Goal: Transaction & Acquisition: Purchase product/service

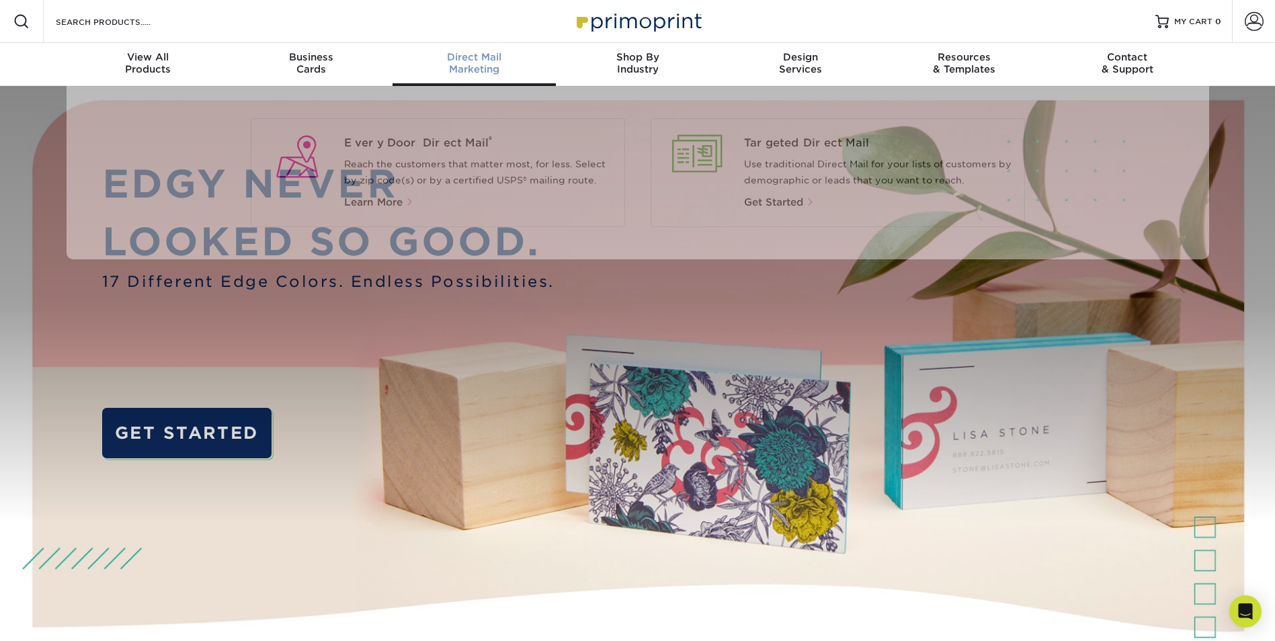
click at [489, 73] on div "Direct Mail Marketing" at bounding box center [473, 63] width 163 height 24
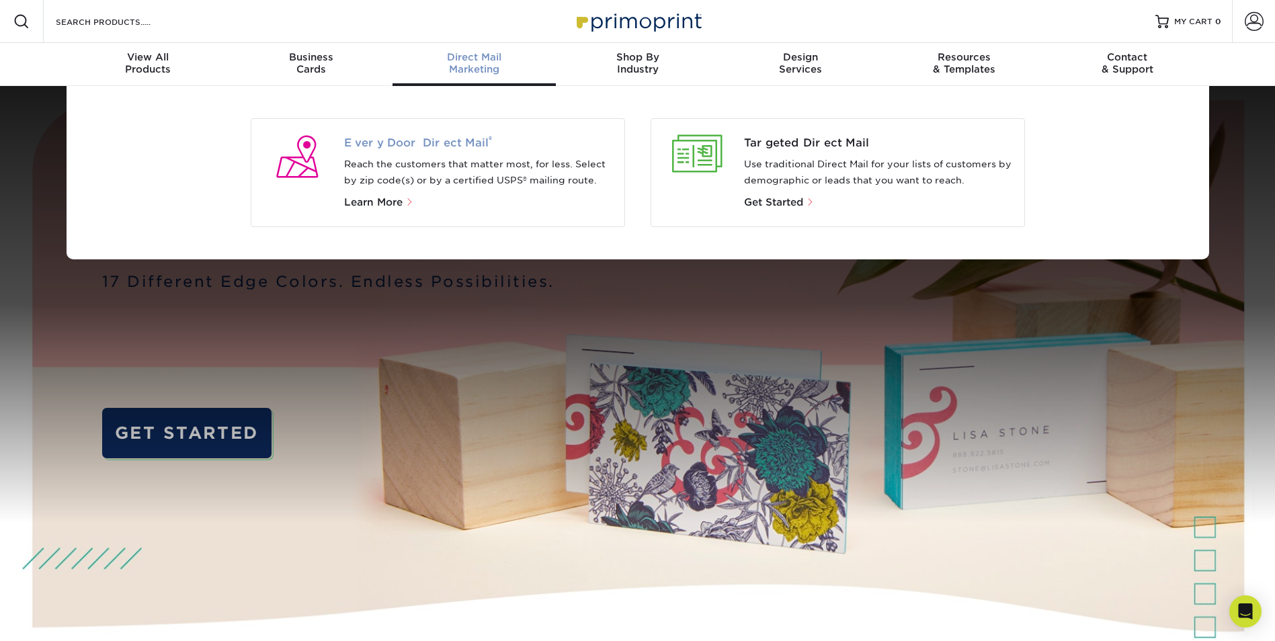
click at [459, 141] on span "Every Door Direct Mail ®" at bounding box center [478, 143] width 269 height 16
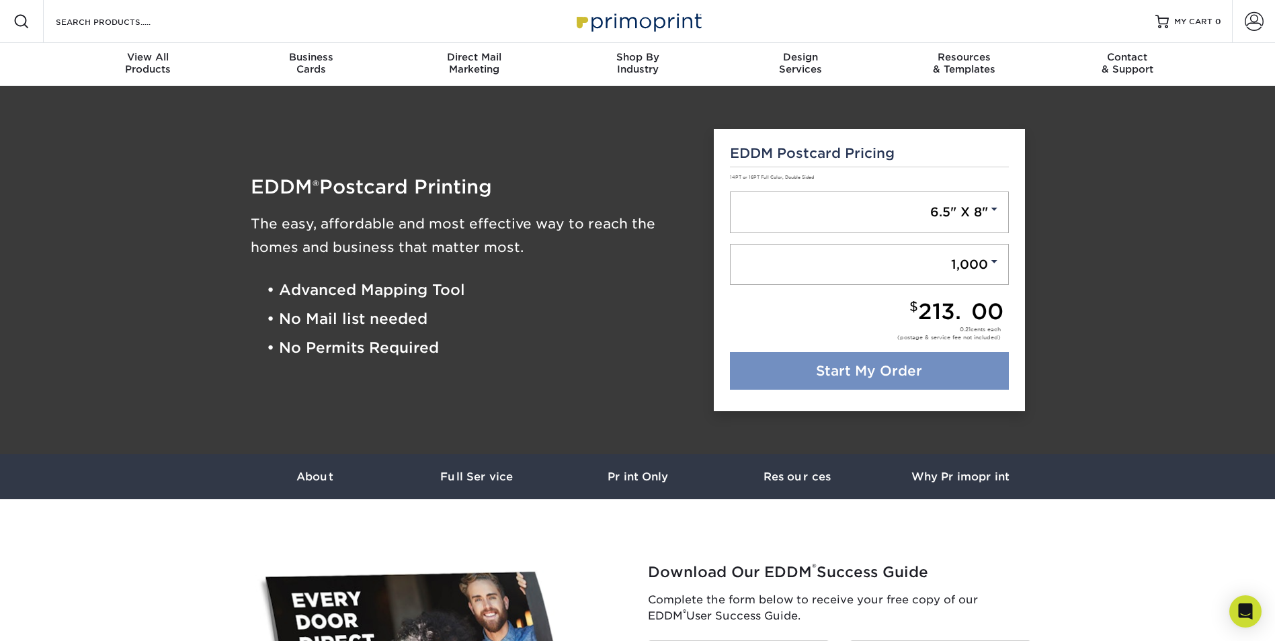
click at [889, 370] on link "Start My Order" at bounding box center [869, 371] width 279 height 38
click at [845, 374] on link "Start My Order" at bounding box center [869, 371] width 279 height 38
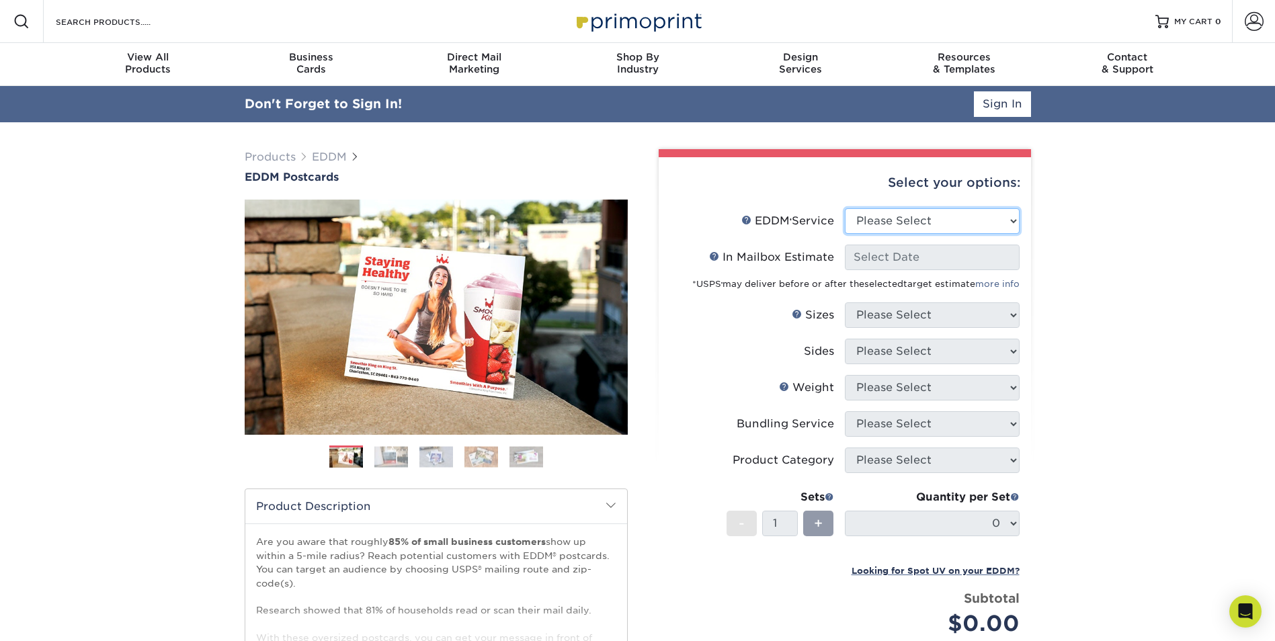
click at [901, 223] on select "Please Select Full Service Print Only" at bounding box center [932, 221] width 175 height 26
select select "full_service"
click at [845, 208] on select "Please Select Full Service Print Only" at bounding box center [932, 221] width 175 height 26
select select "-1"
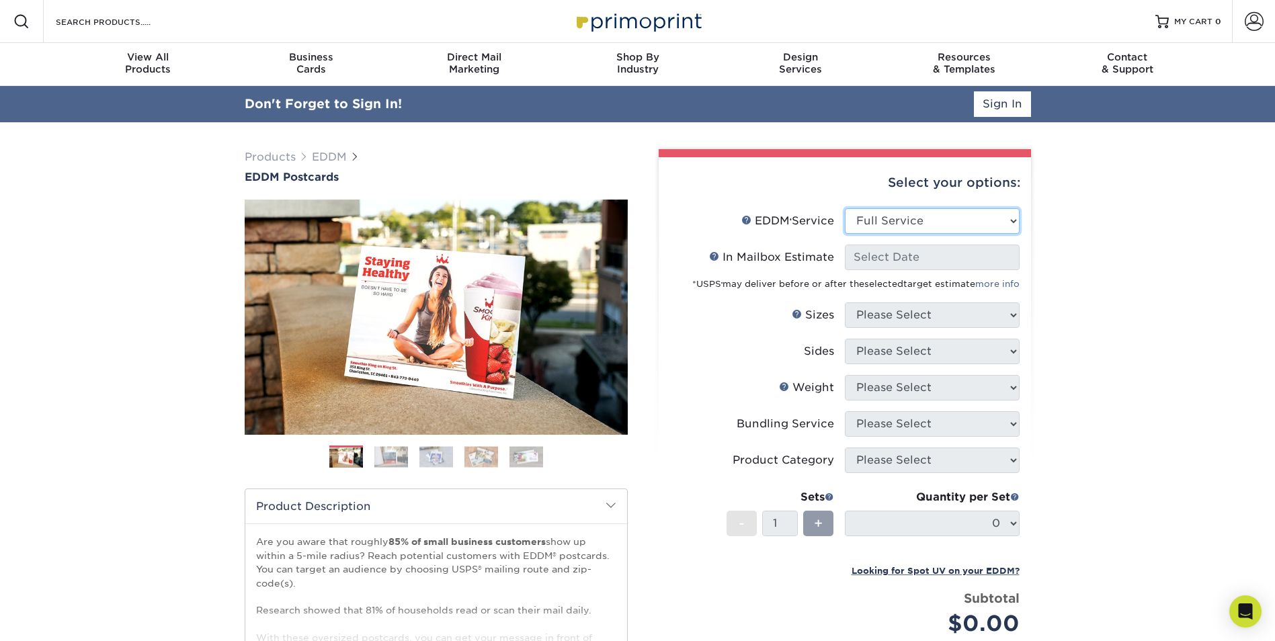
select select "-1"
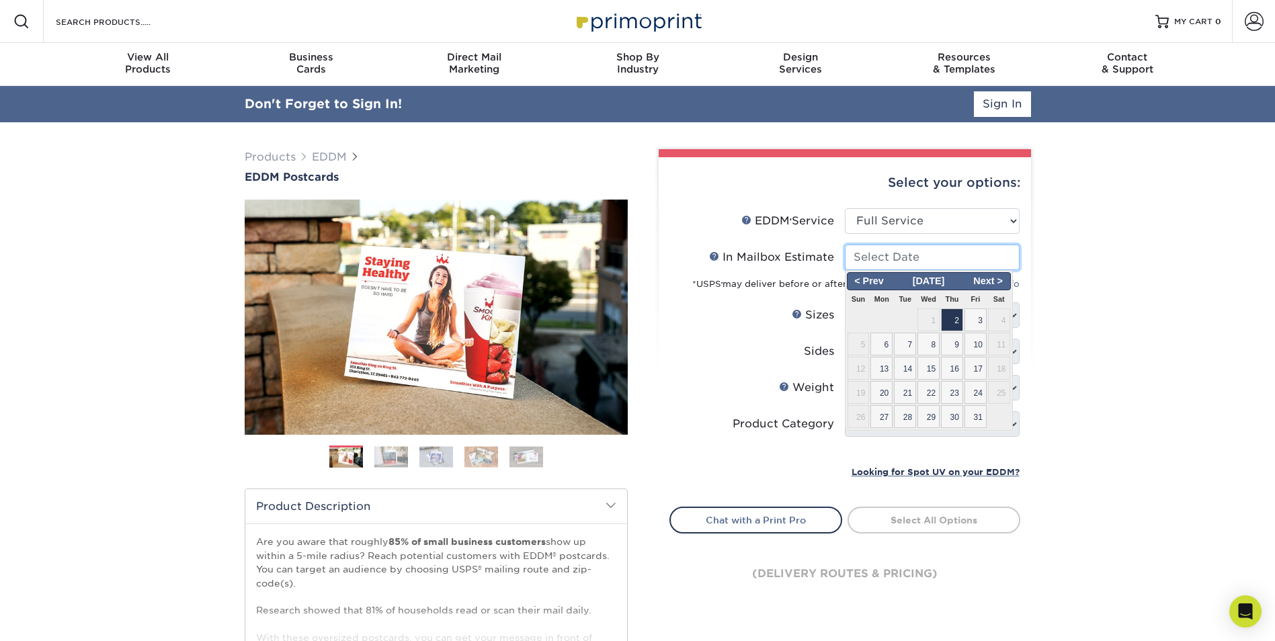
click at [900, 266] on input "In Mailbox Estimate Help In Mailbox Estimate" at bounding box center [932, 258] width 175 height 26
click at [951, 420] on span "30" at bounding box center [952, 416] width 22 height 23
type input "2025-10-30"
click at [0, 0] on div at bounding box center [0, 0] width 0 height 0
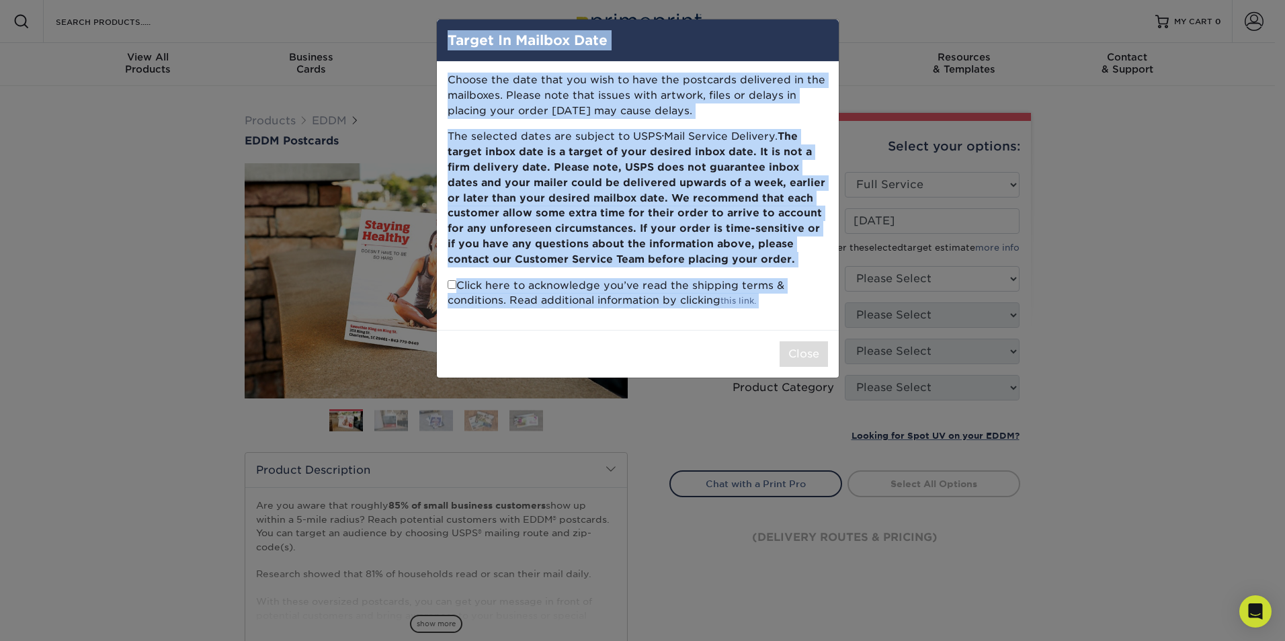
click at [794, 369] on div "Close" at bounding box center [638, 354] width 402 height 48
click at [450, 286] on input "checkbox" at bounding box center [451, 284] width 9 height 9
checkbox input "true"
click at [803, 360] on button "Close" at bounding box center [803, 354] width 48 height 26
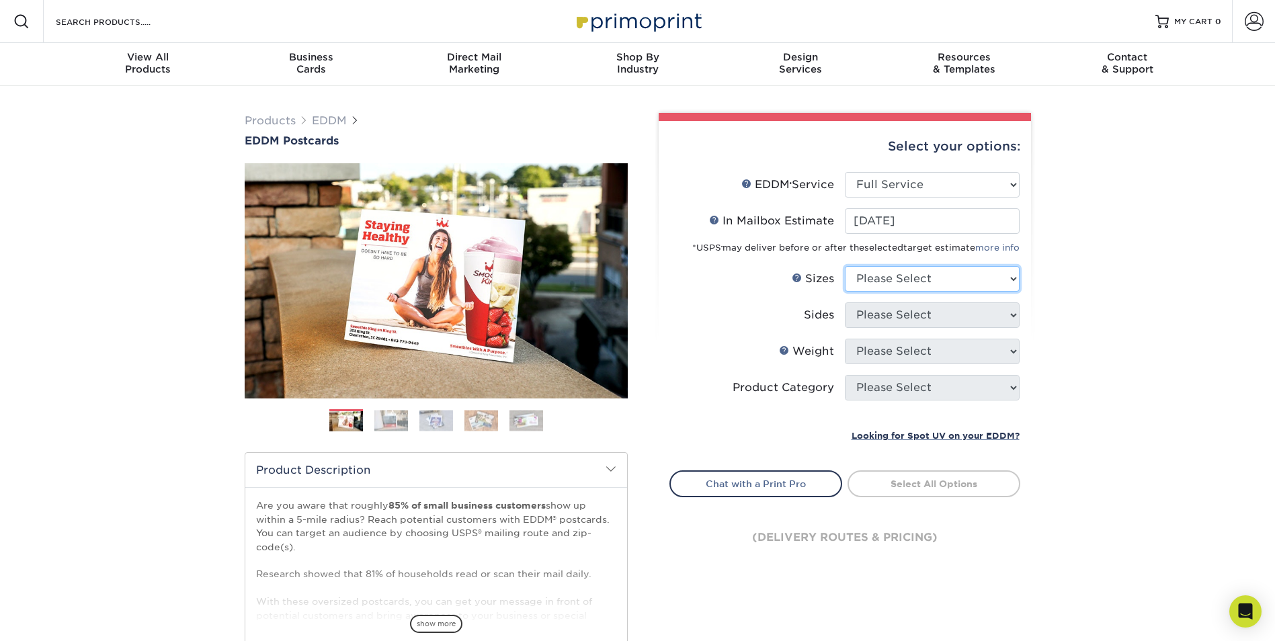
click at [879, 277] on select "Please Select 4.5" x 12" 6" x 12" 6.5" x 8" 6.5" x 9" 6.5" x 12" 7" x 8.5" 8" x…" at bounding box center [932, 279] width 175 height 26
select select "6.50x8.00"
click at [845, 266] on select "Please Select 4.5" x 12" 6" x 12" 6.5" x 8" 6.5" x 9" 6.5" x 12" 7" x 8.5" 8" x…" at bounding box center [932, 279] width 175 height 26
click at [879, 322] on select "Please Select Print Both Sides Print Front Only" at bounding box center [932, 315] width 175 height 26
select select "13abbda7-1d64-4f25-8bb2-c179b224825d"
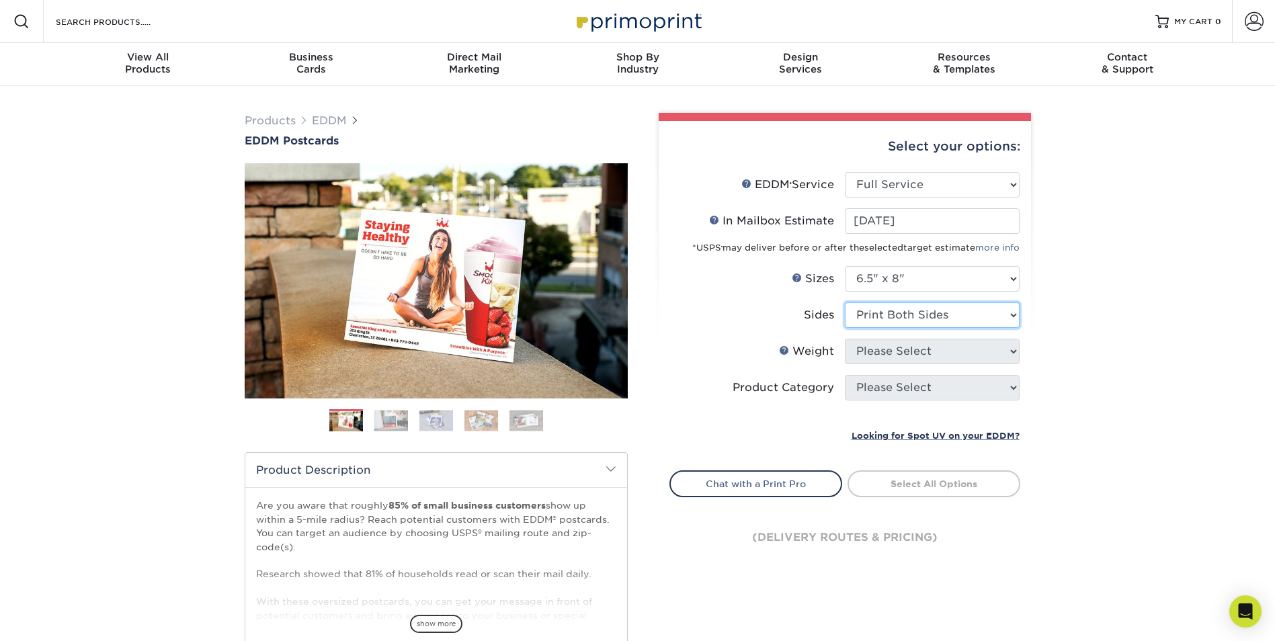
click at [845, 302] on select "Please Select Print Both Sides Print Front Only" at bounding box center [932, 315] width 175 height 26
click at [879, 354] on select "Please Select 16PT 14PT" at bounding box center [932, 352] width 175 height 26
select select "14PT"
click at [845, 339] on select "Please Select 16PT 14PT" at bounding box center [932, 352] width 175 height 26
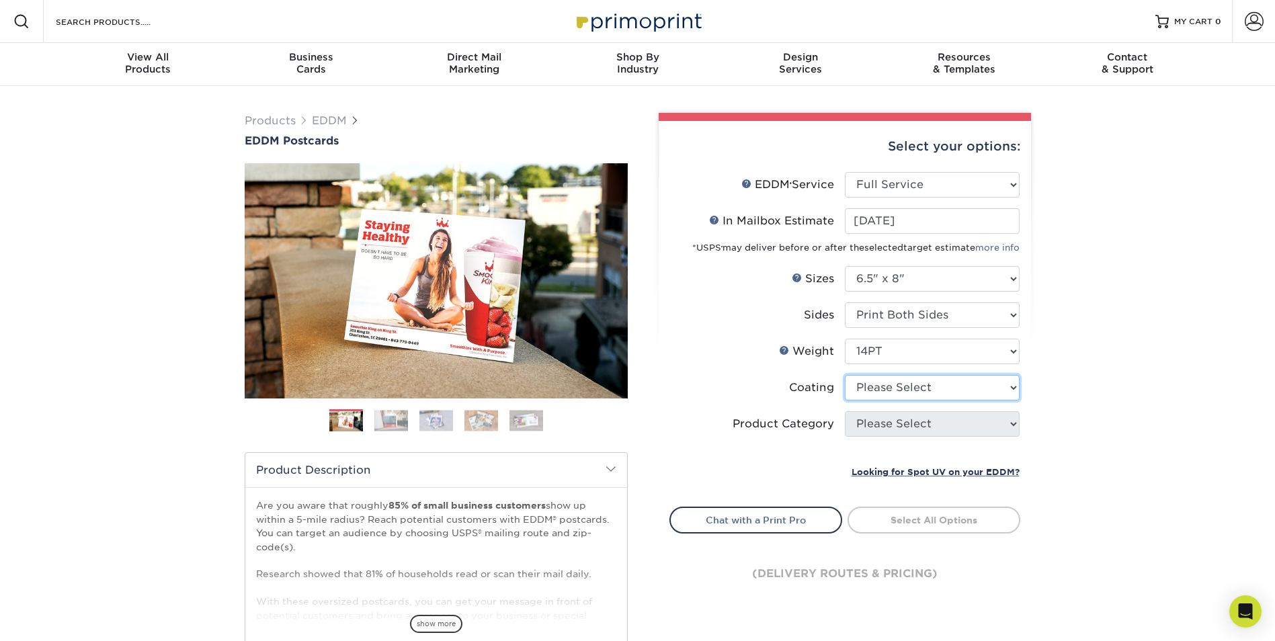
click at [879, 389] on select at bounding box center [932, 388] width 175 height 26
select select "1e8116af-acfc-44b1-83dc-8181aa338834"
click at [845, 375] on select at bounding box center [932, 388] width 175 height 26
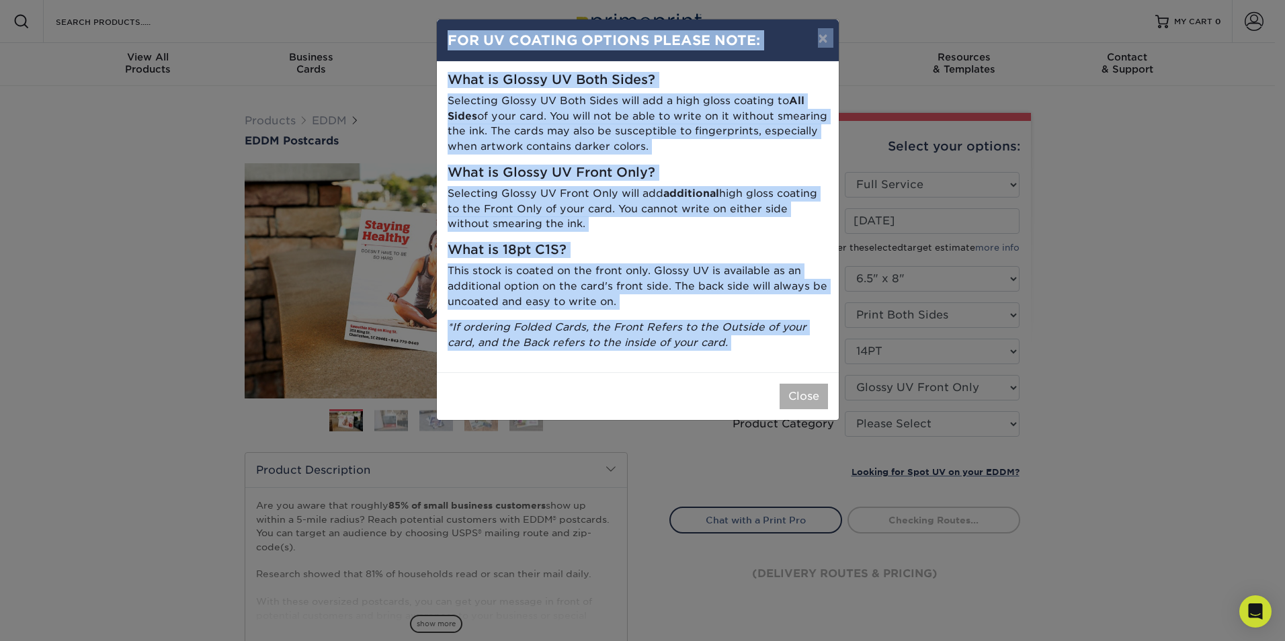
click at [791, 397] on button "Close" at bounding box center [803, 397] width 48 height 26
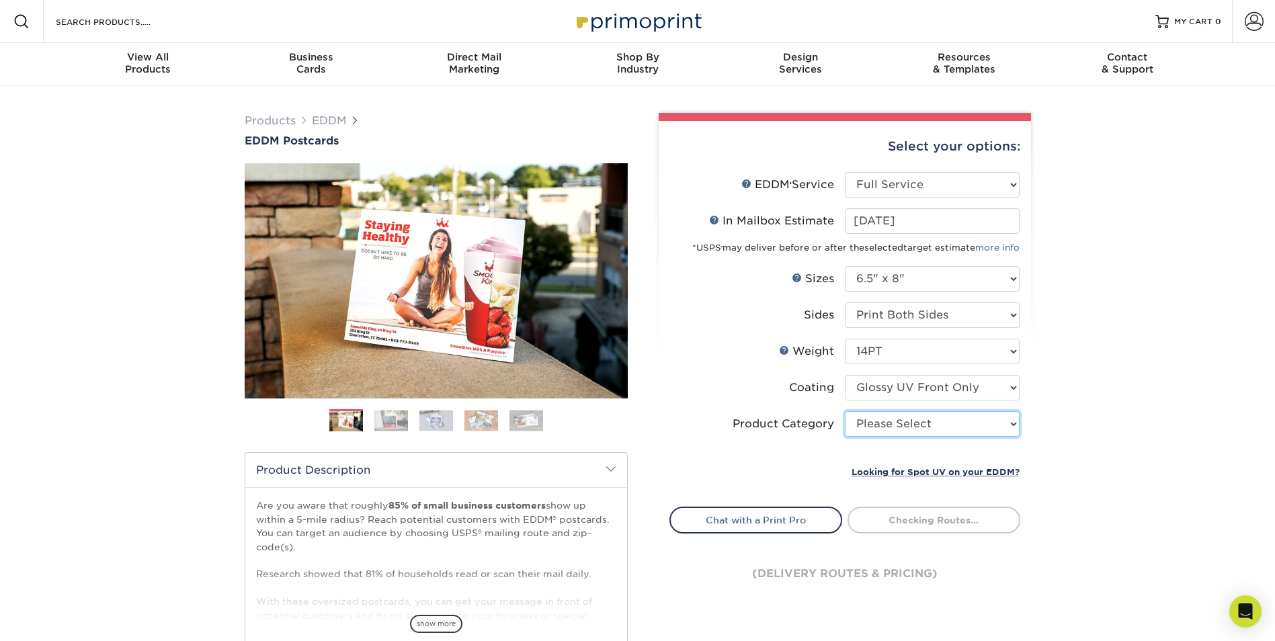
click at [918, 421] on select "Please Select Postcards" at bounding box center [932, 424] width 175 height 26
select select "9b7272e0-d6c8-4c3c-8e97-d3a1bcdab858"
click at [845, 411] on select "Please Select Postcards" at bounding box center [932, 424] width 175 height 26
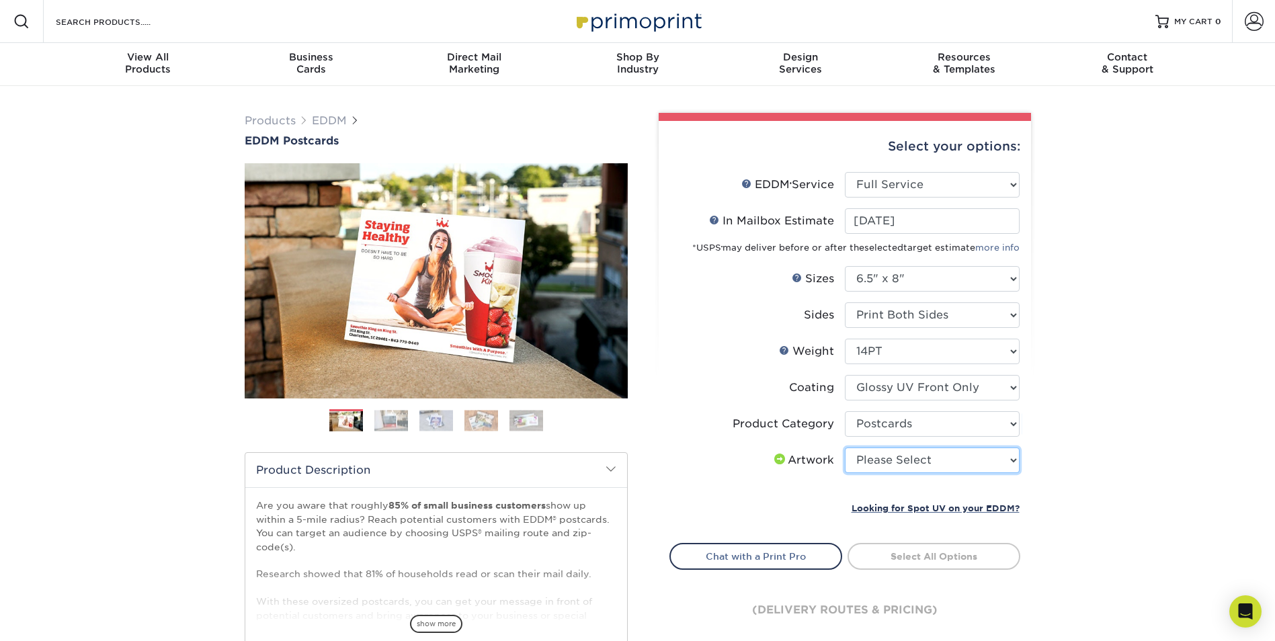
click at [872, 462] on select "Please Select I will upload files I need a design - $150" at bounding box center [932, 460] width 175 height 26
select select "upload"
click at [845, 447] on select "Please Select I will upload files I need a design - $150" at bounding box center [932, 460] width 175 height 26
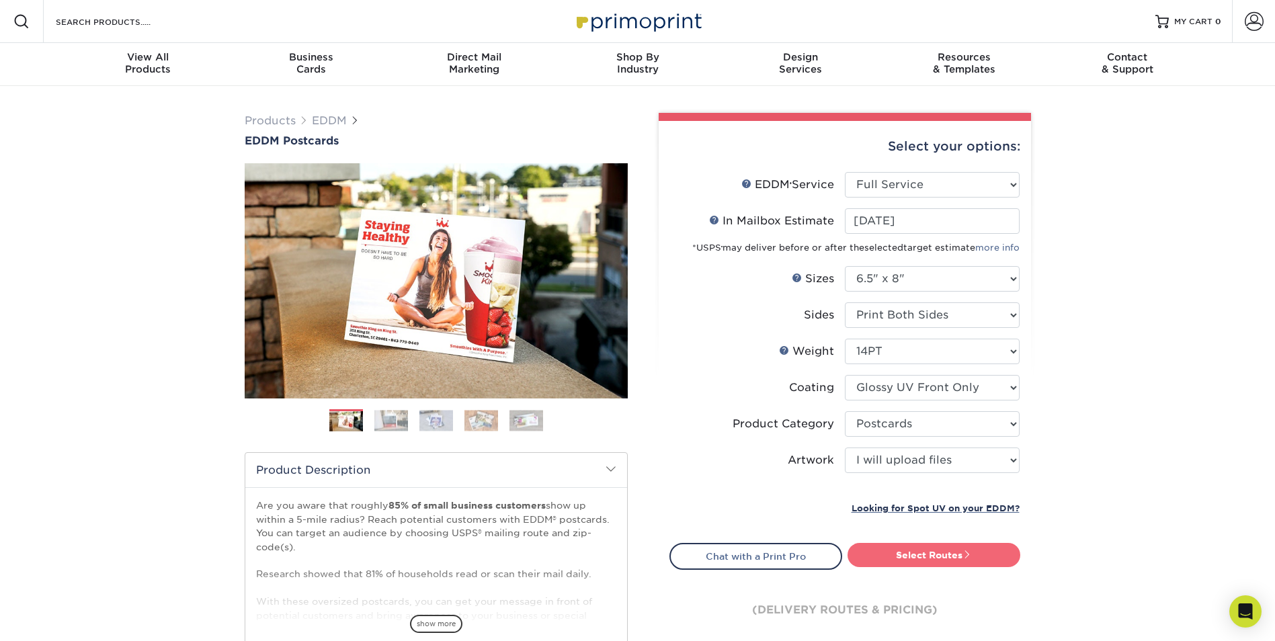
click at [896, 559] on link "Select Routes" at bounding box center [933, 555] width 173 height 24
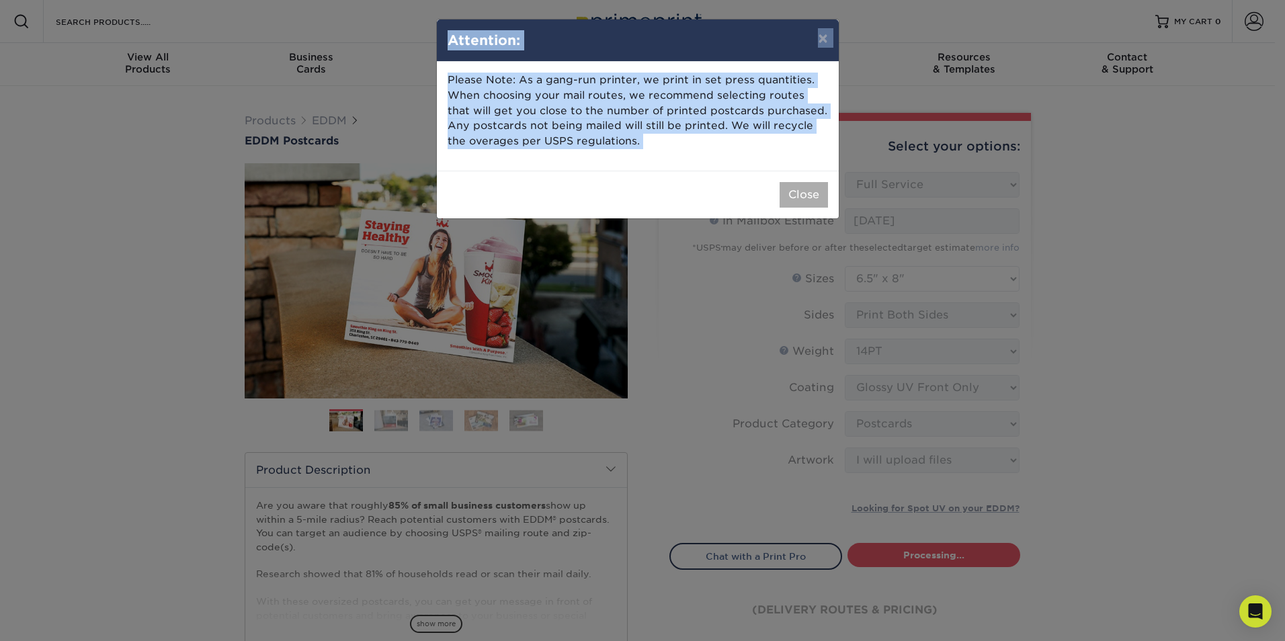
click at [797, 199] on button "Close" at bounding box center [803, 195] width 48 height 26
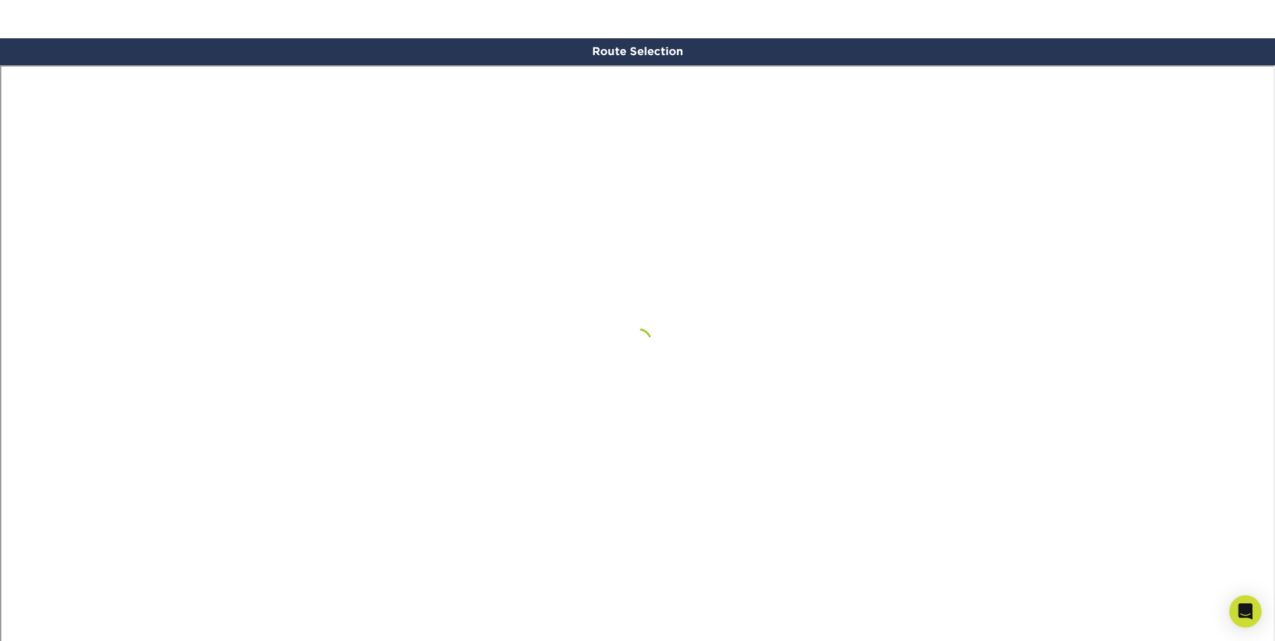
scroll to position [783, 0]
